Goal: Communication & Community: Answer question/provide support

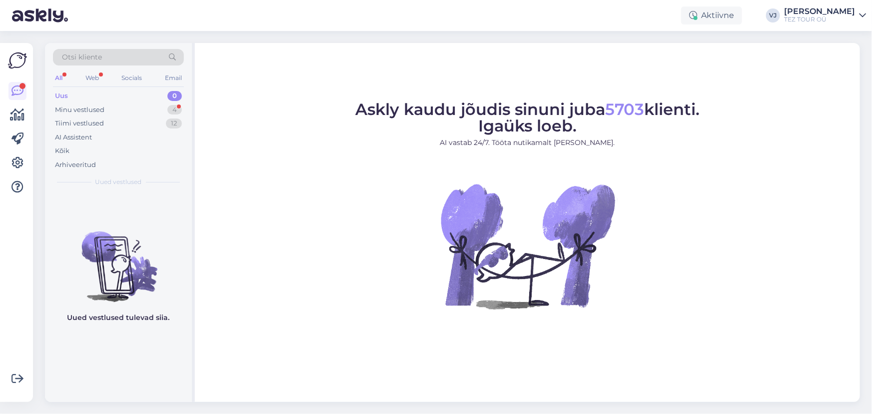
click at [144, 94] on div "Uus 0" at bounding box center [118, 96] width 131 height 14
click at [133, 114] on div "Minu vestlused 4" at bounding box center [118, 110] width 131 height 14
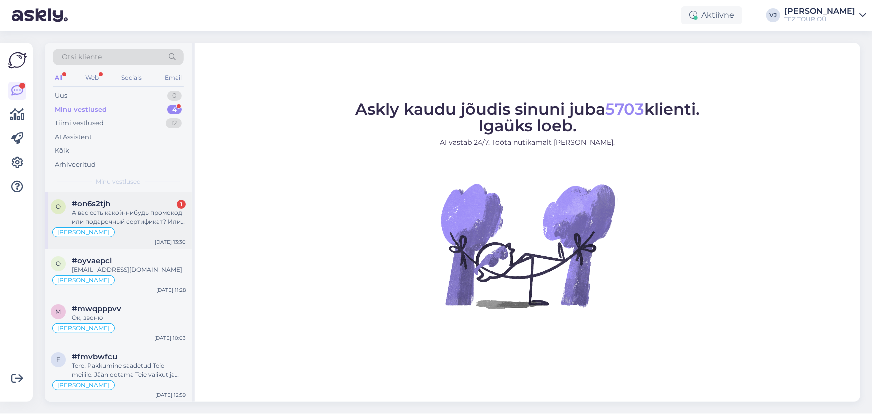
click at [152, 238] on div "o #on6s2tjh 1 А вас есть какой-нибудь промокод или подарочный сертификат? Или с…" at bounding box center [118, 220] width 147 height 57
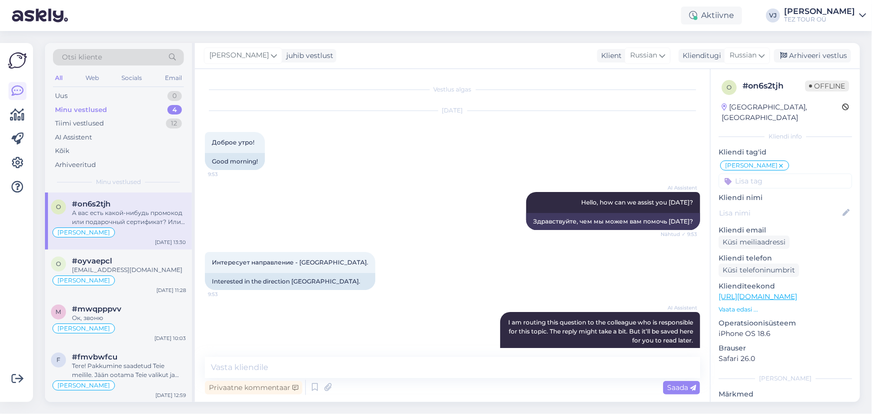
scroll to position [1350, 0]
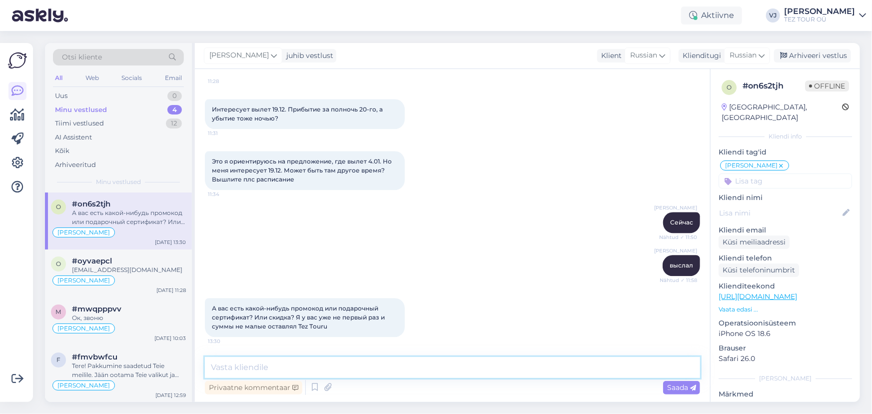
click at [349, 371] on textarea at bounding box center [452, 367] width 495 height 21
type textarea "L"
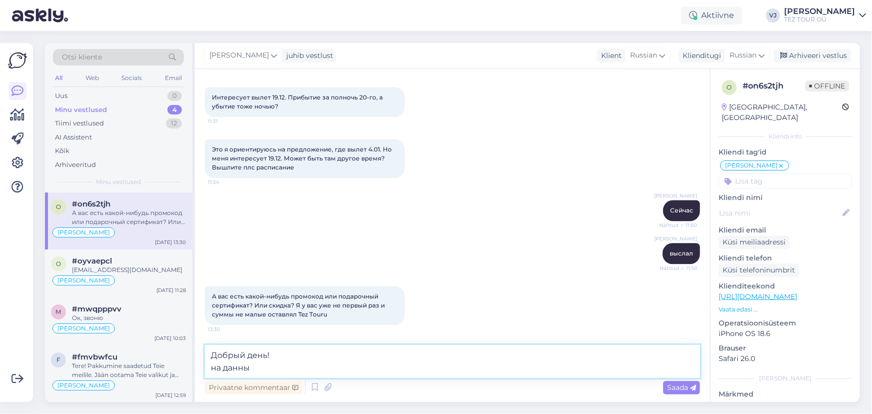
click at [271, 372] on textarea "Добрый день! на данны" at bounding box center [452, 361] width 495 height 33
type textarea "Добрый день! на данный момент скидочных кодов или сертификатов нет."
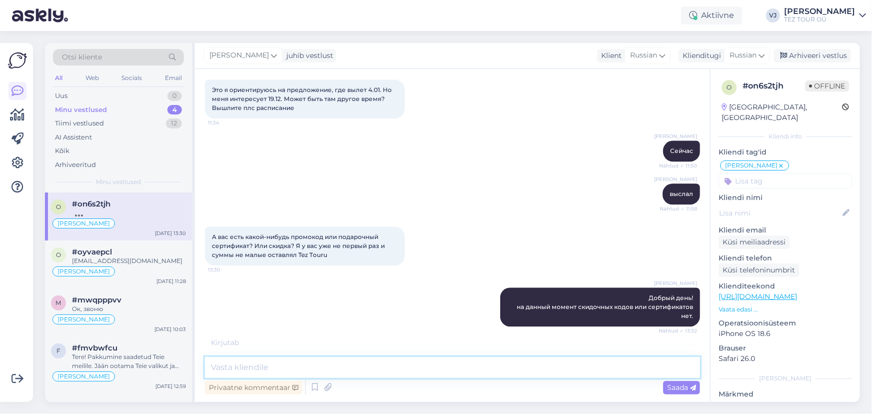
scroll to position [1454, 0]
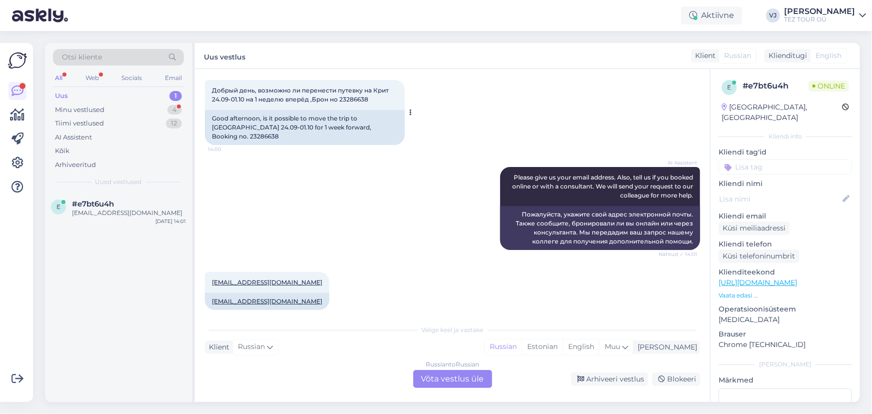
scroll to position [53, 0]
click at [450, 385] on div "Russian to Russian Võta vestlus üle" at bounding box center [452, 379] width 79 height 18
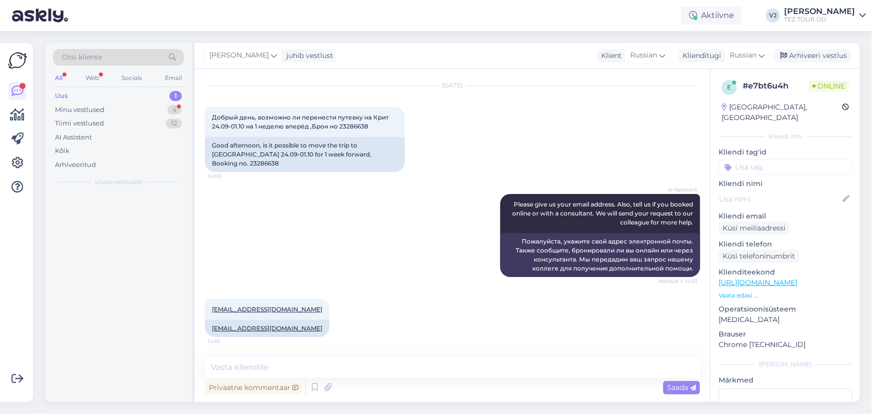
scroll to position [15, 0]
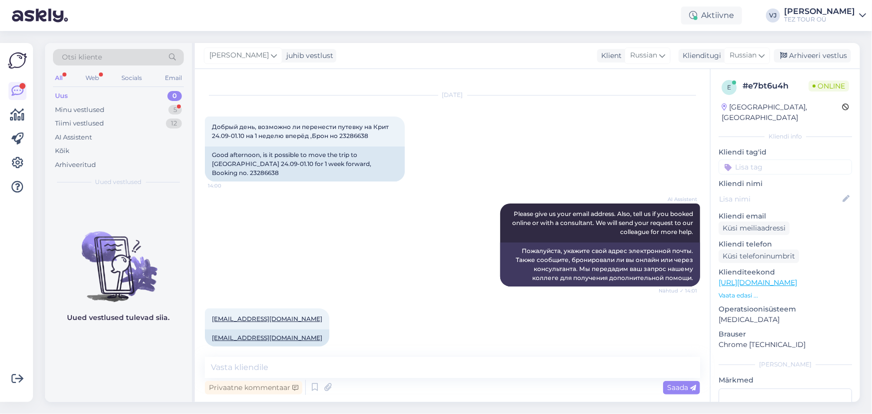
click at [759, 159] on input at bounding box center [784, 166] width 133 height 15
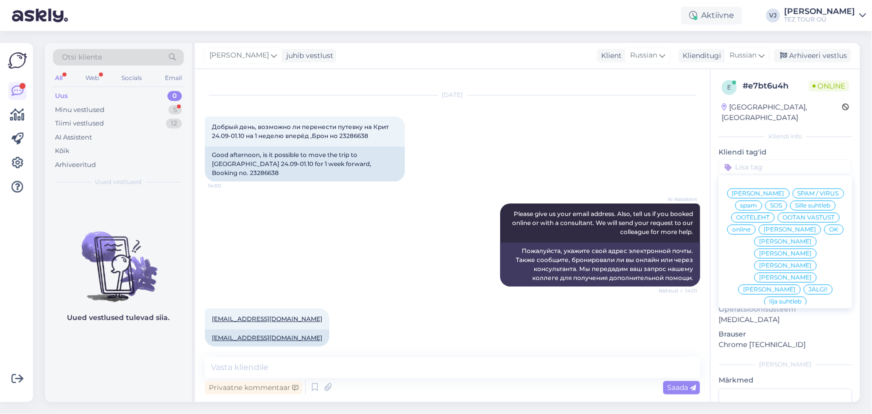
click at [784, 190] on span "[PERSON_NAME]" at bounding box center [758, 193] width 52 height 6
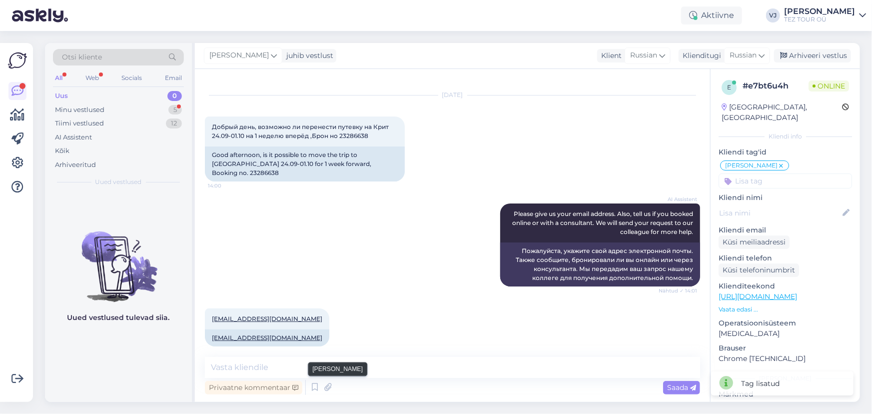
click at [332, 378] on div "Privaatne kommentaar Saada" at bounding box center [452, 387] width 495 height 19
click at [340, 371] on textarea at bounding box center [452, 367] width 495 height 21
type textarea "L"
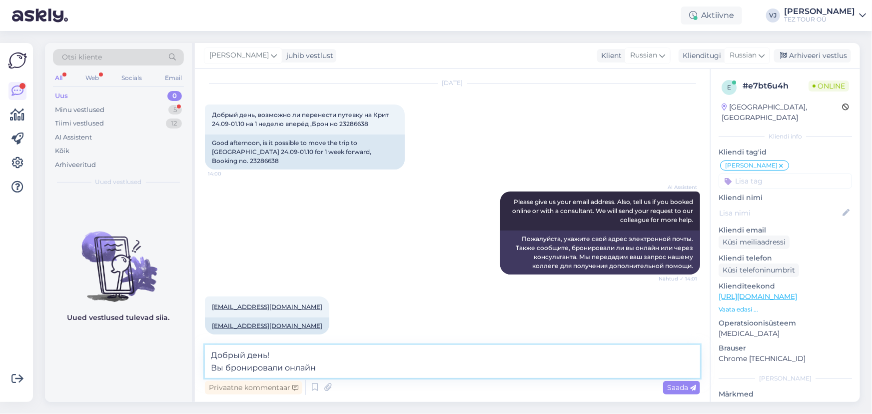
type textarea "Добрый день! Вы бронировали онлайн?"
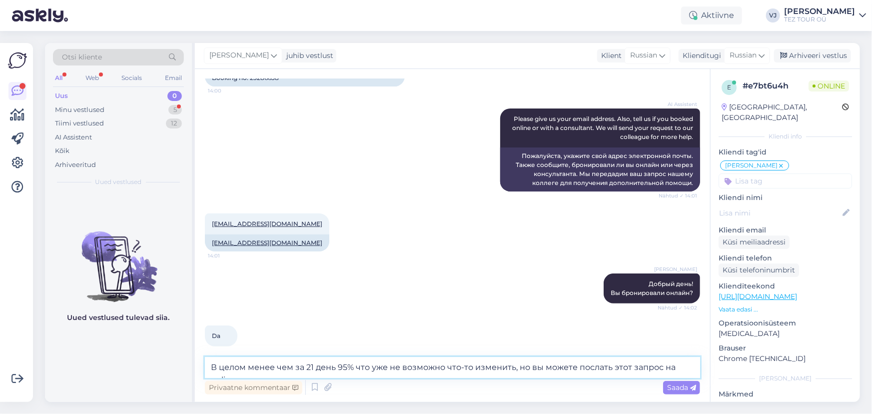
scroll to position [121, 0]
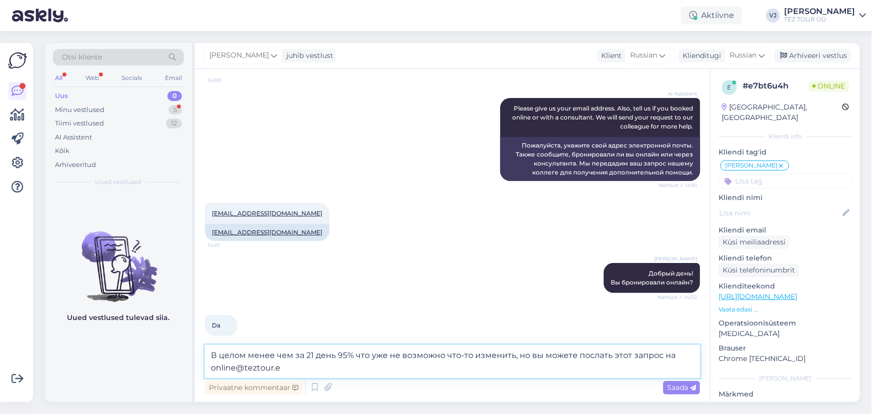
type textarea "В целом менее чем за 21 день 95% что уже не возможно что-то изменить, но вы мож…"
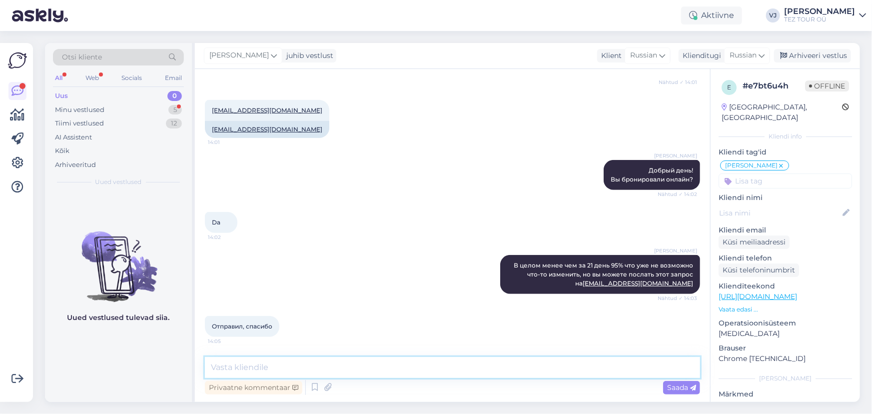
scroll to position [214, 0]
